Goal: Navigation & Orientation: Find specific page/section

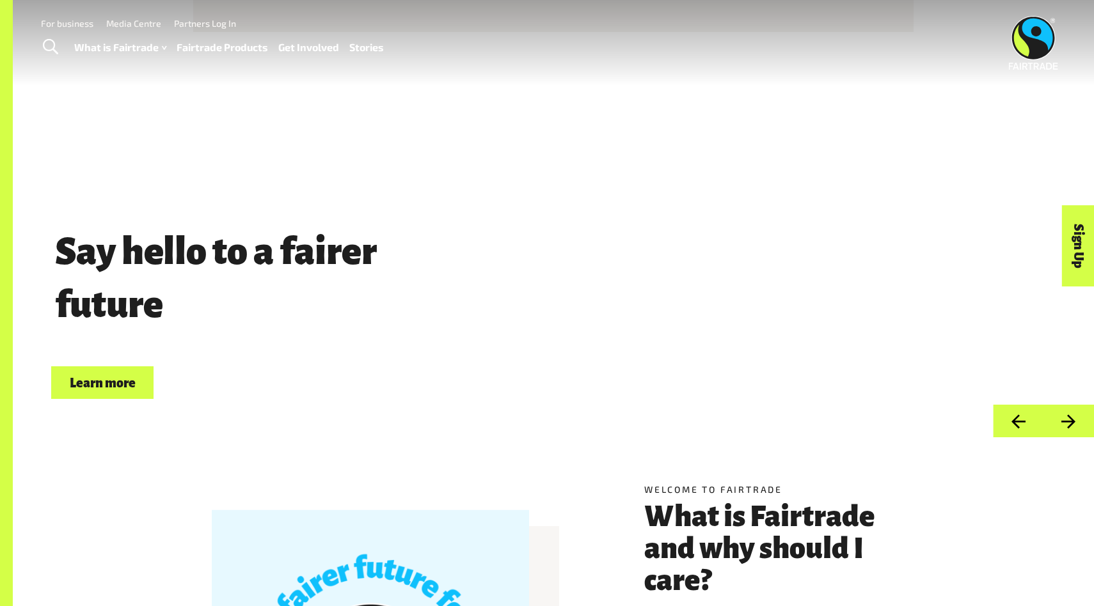
click at [1037, 47] on img at bounding box center [1033, 43] width 49 height 54
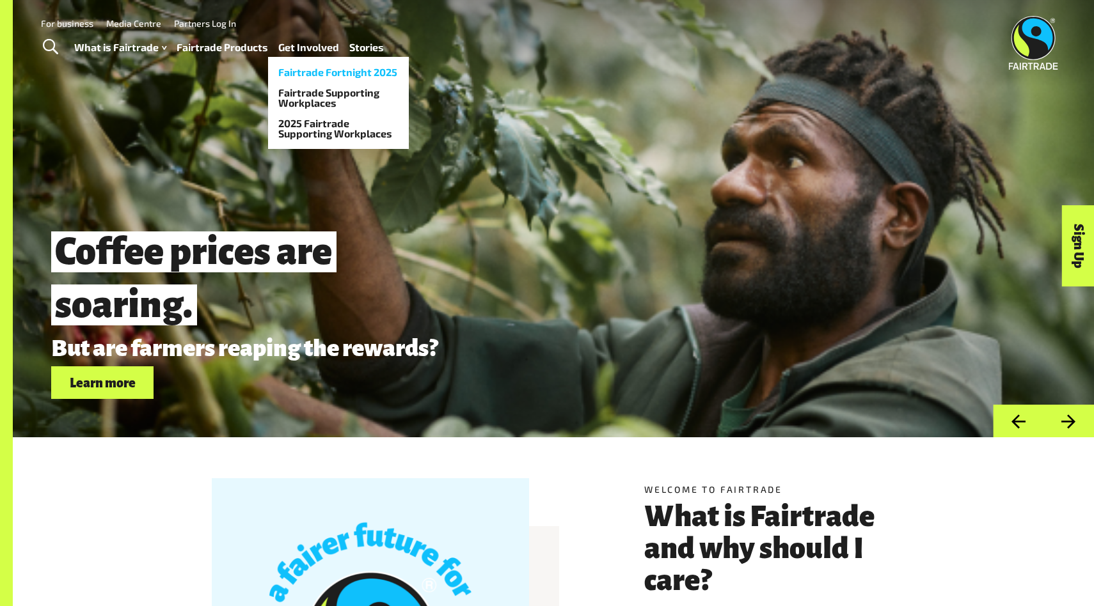
click at [317, 62] on link "Fairtrade Fortnight 2025" at bounding box center [338, 72] width 141 height 20
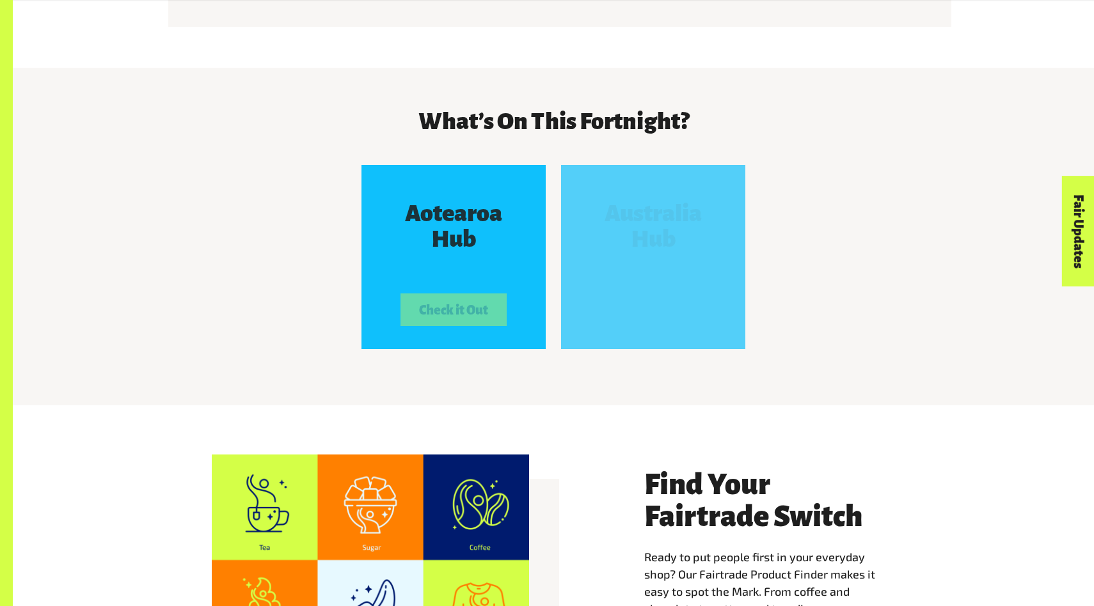
scroll to position [2021, 0]
